Goal: Information Seeking & Learning: Find contact information

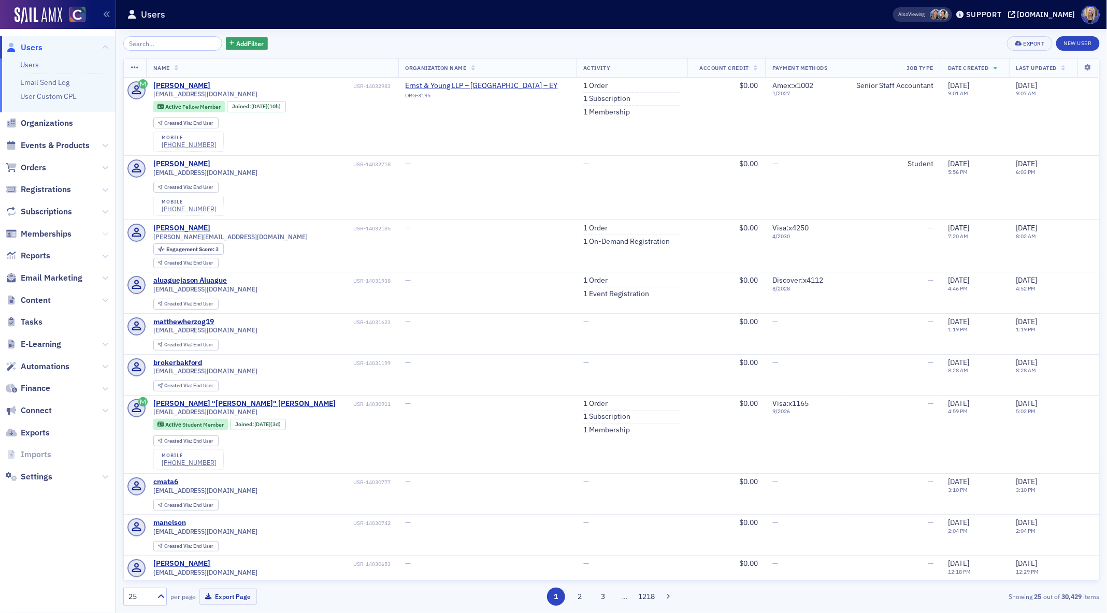
click at [106, 236] on icon at bounding box center [105, 234] width 6 height 6
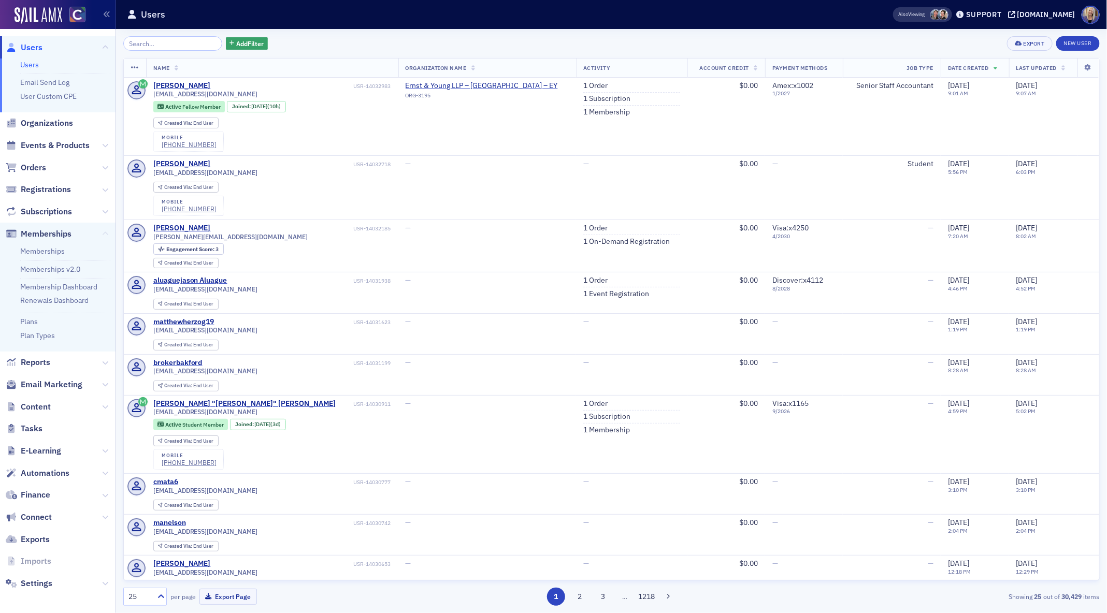
click at [106, 236] on icon at bounding box center [105, 234] width 6 height 6
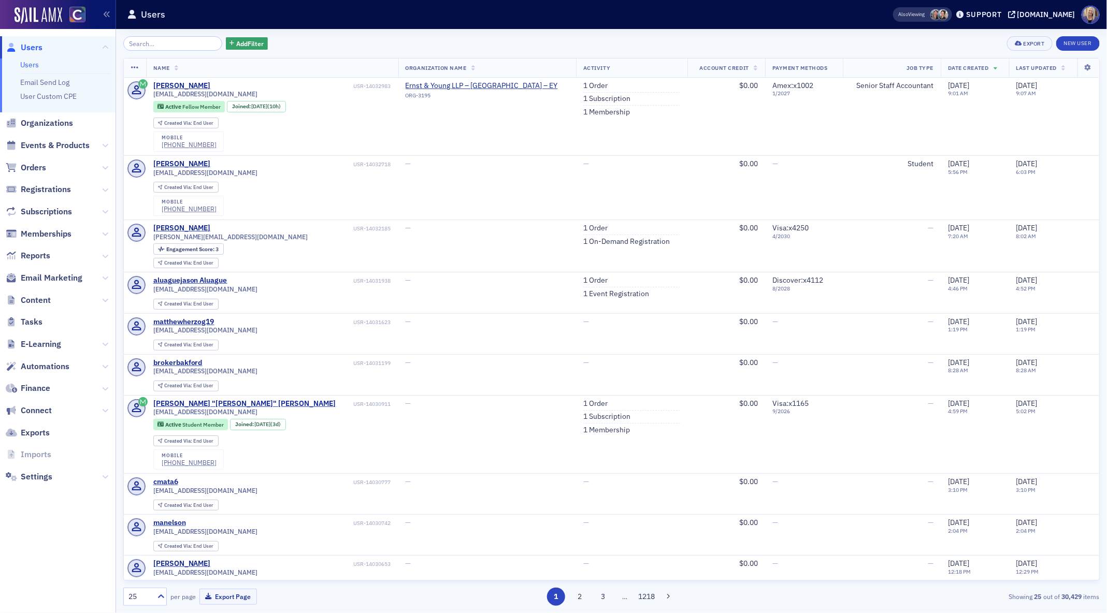
click at [236, 50] on div "Add Filter" at bounding box center [195, 43] width 144 height 15
click at [236, 45] on span "Add Filter" at bounding box center [249, 43] width 27 height 9
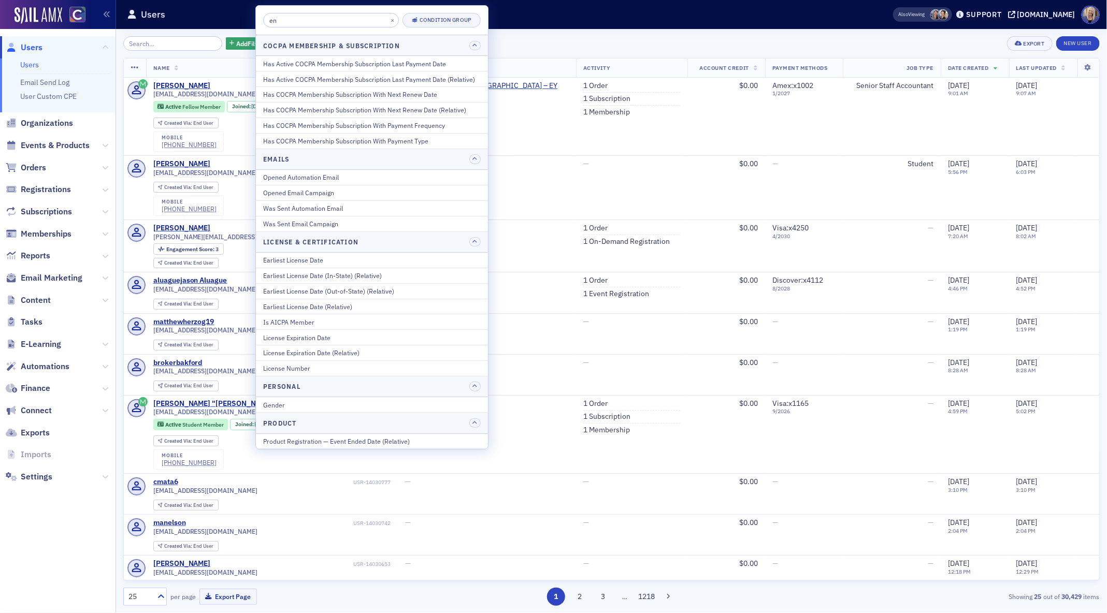
type input "e"
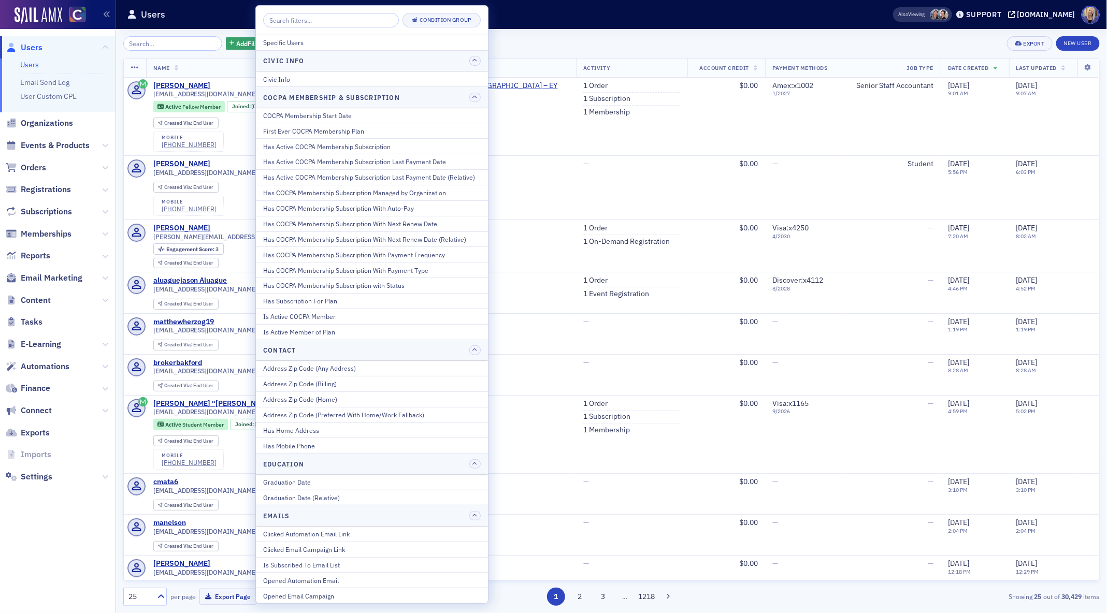
click at [558, 47] on div "Add Filter Export New User" at bounding box center [611, 43] width 976 height 15
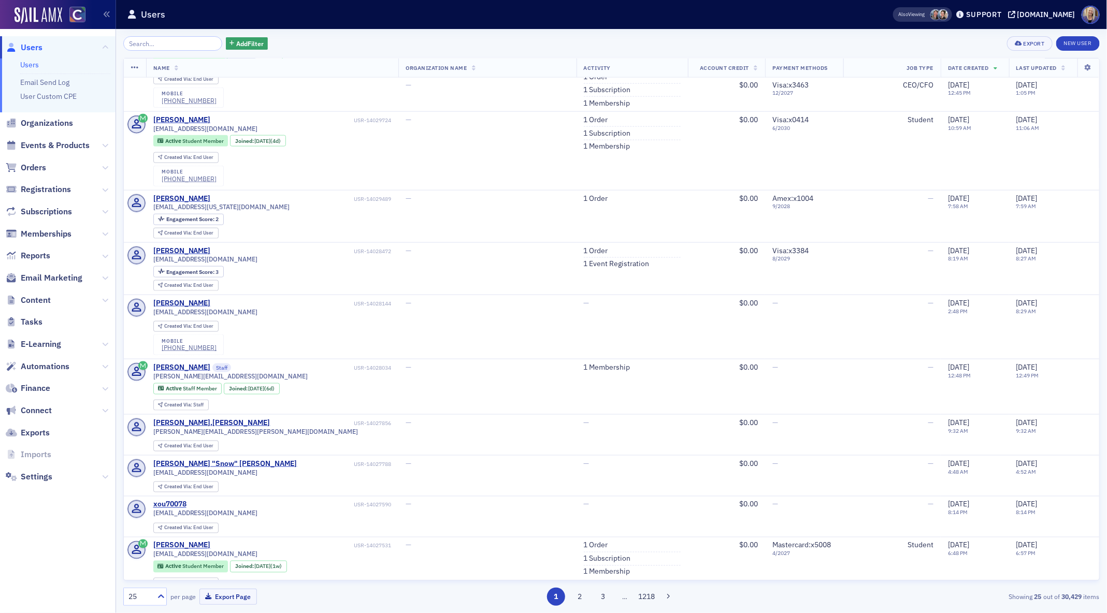
scroll to position [889, 0]
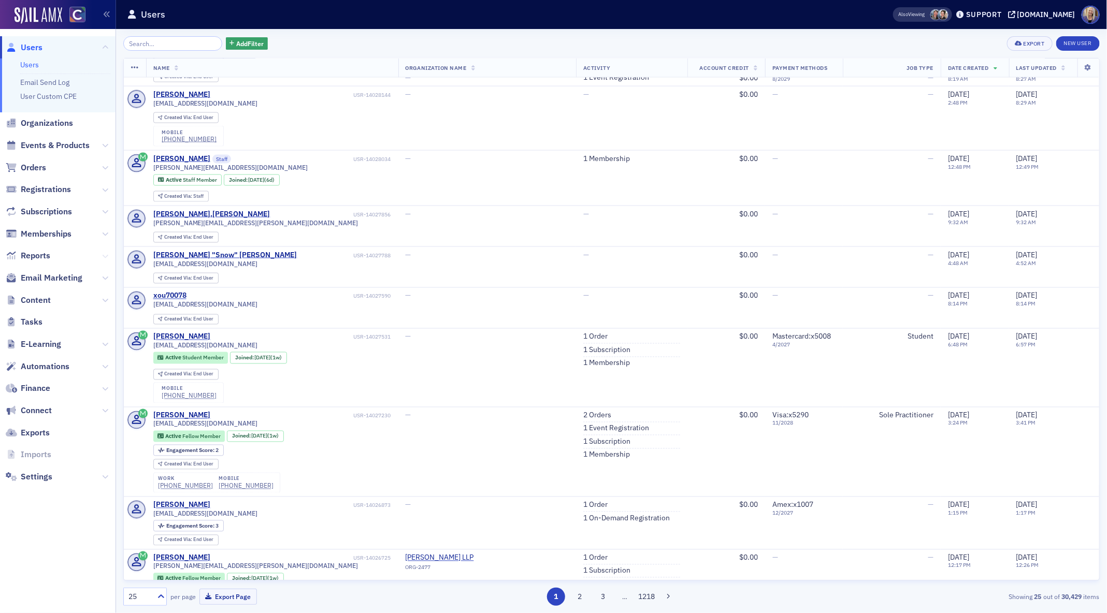
click at [106, 254] on icon at bounding box center [105, 256] width 6 height 6
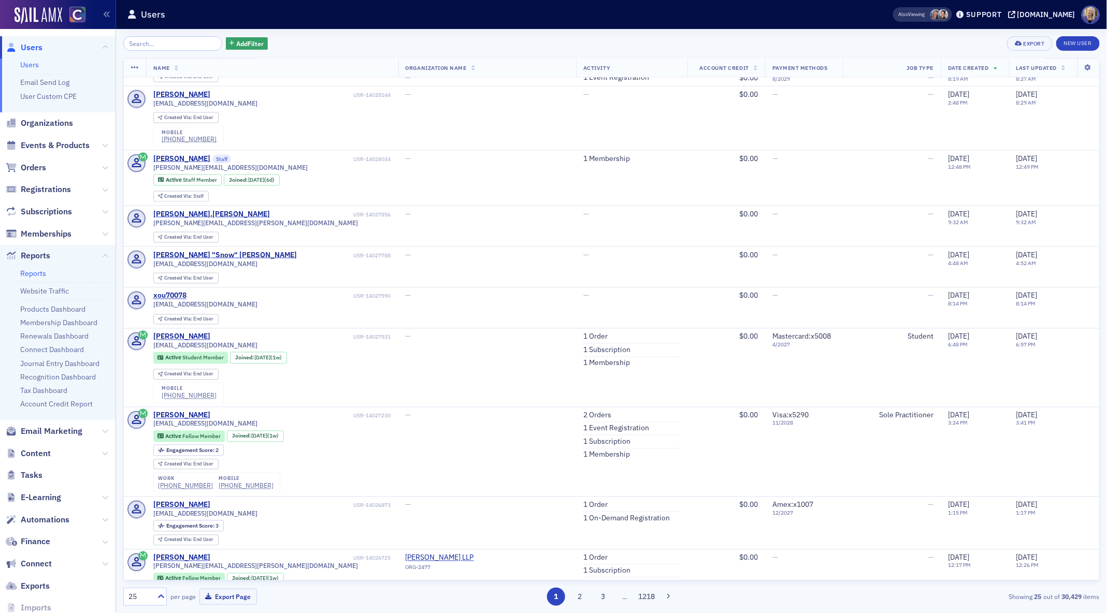
click at [40, 275] on link "Reports" at bounding box center [33, 273] width 26 height 9
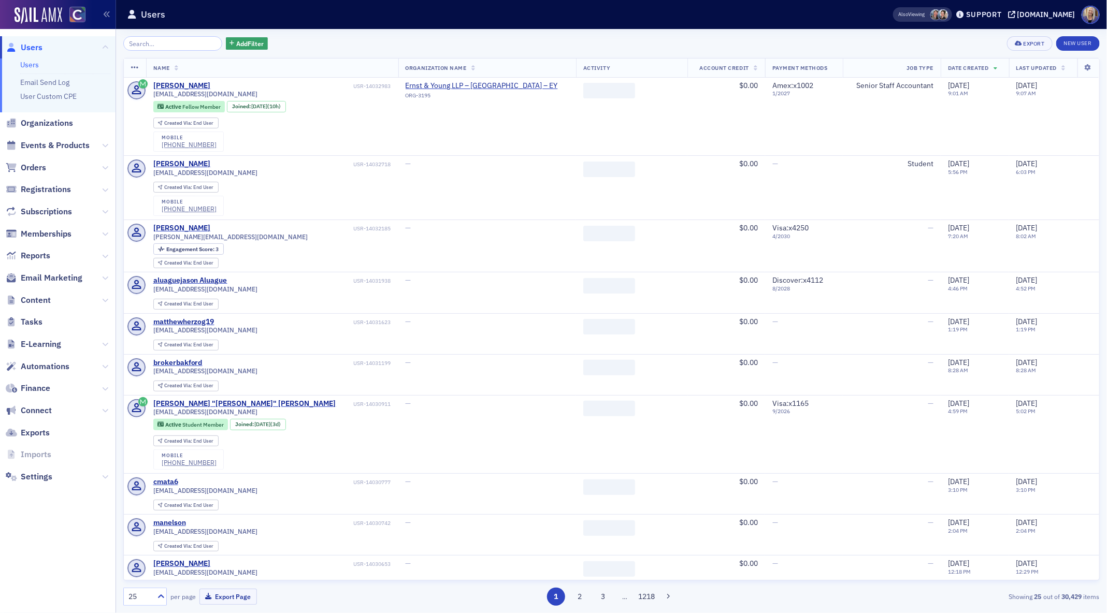
click at [29, 64] on link "Users" at bounding box center [29, 64] width 19 height 9
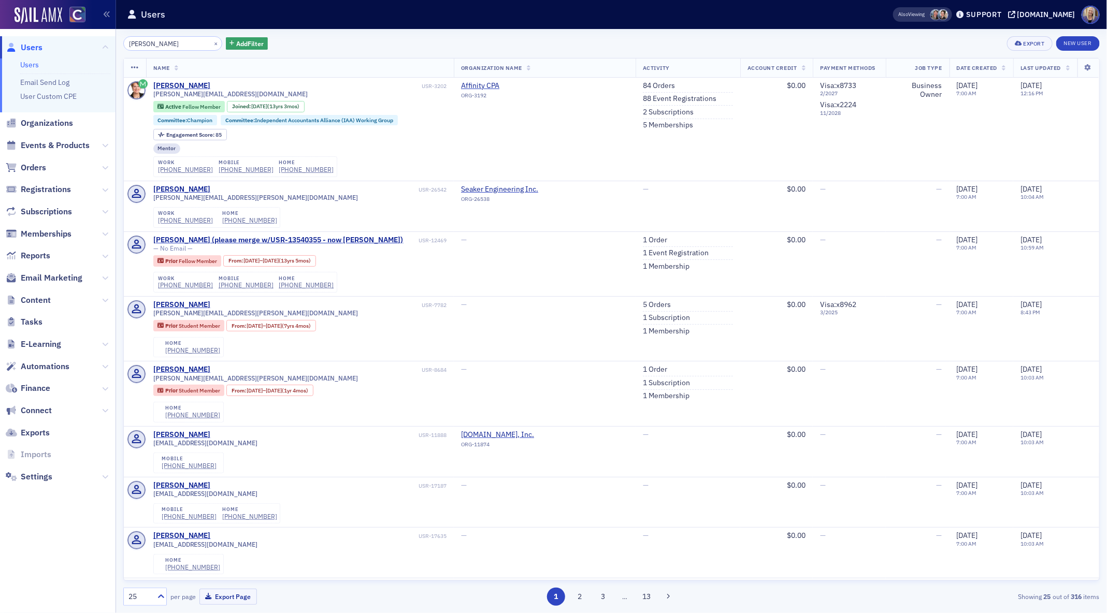
type input "erin moore"
drag, startPoint x: 212, startPoint y: 95, endPoint x: 151, endPoint y: 96, distance: 61.1
click at [151, 97] on td "Erin Moore USR-3202 erin@affinity.cpa Active Fellow Member Joined : 5/31/2012 (…" at bounding box center [300, 129] width 308 height 103
copy span "erin@affinity.cpa"
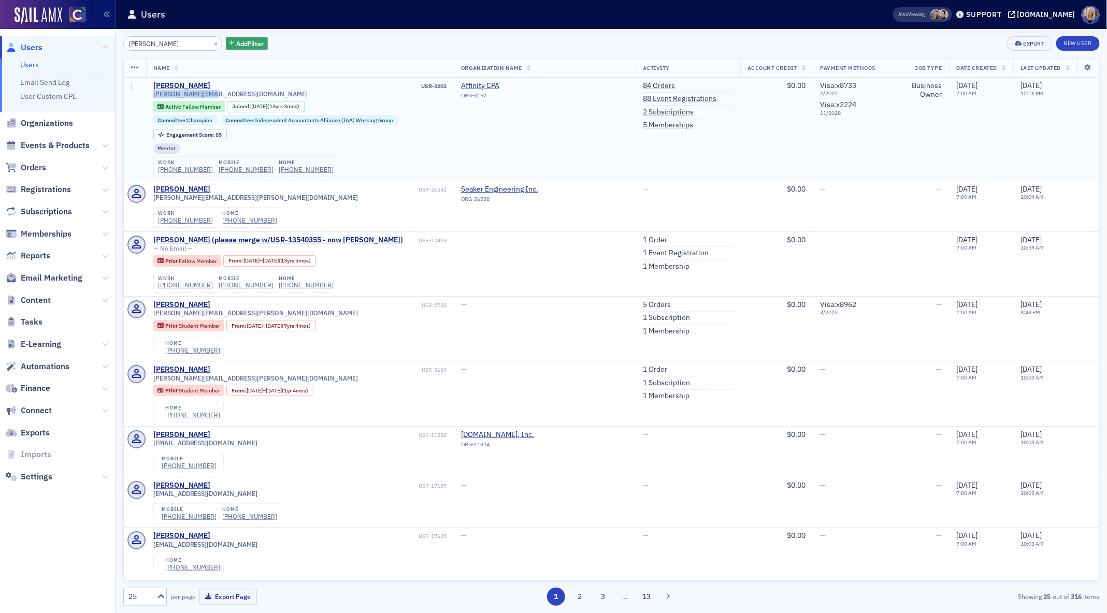
copy span "erin@affinity.cpa"
drag, startPoint x: 159, startPoint y: 147, endPoint x: 256, endPoint y: 154, distance: 97.1
click at [256, 156] on div "work (720) 815-7876 mobile (510) 543-4425 home (720) 815-7876" at bounding box center [245, 166] width 184 height 21
copy div "work (720) 815-7876 mobile (510) 543-4425"
